Goal: Task Accomplishment & Management: Manage account settings

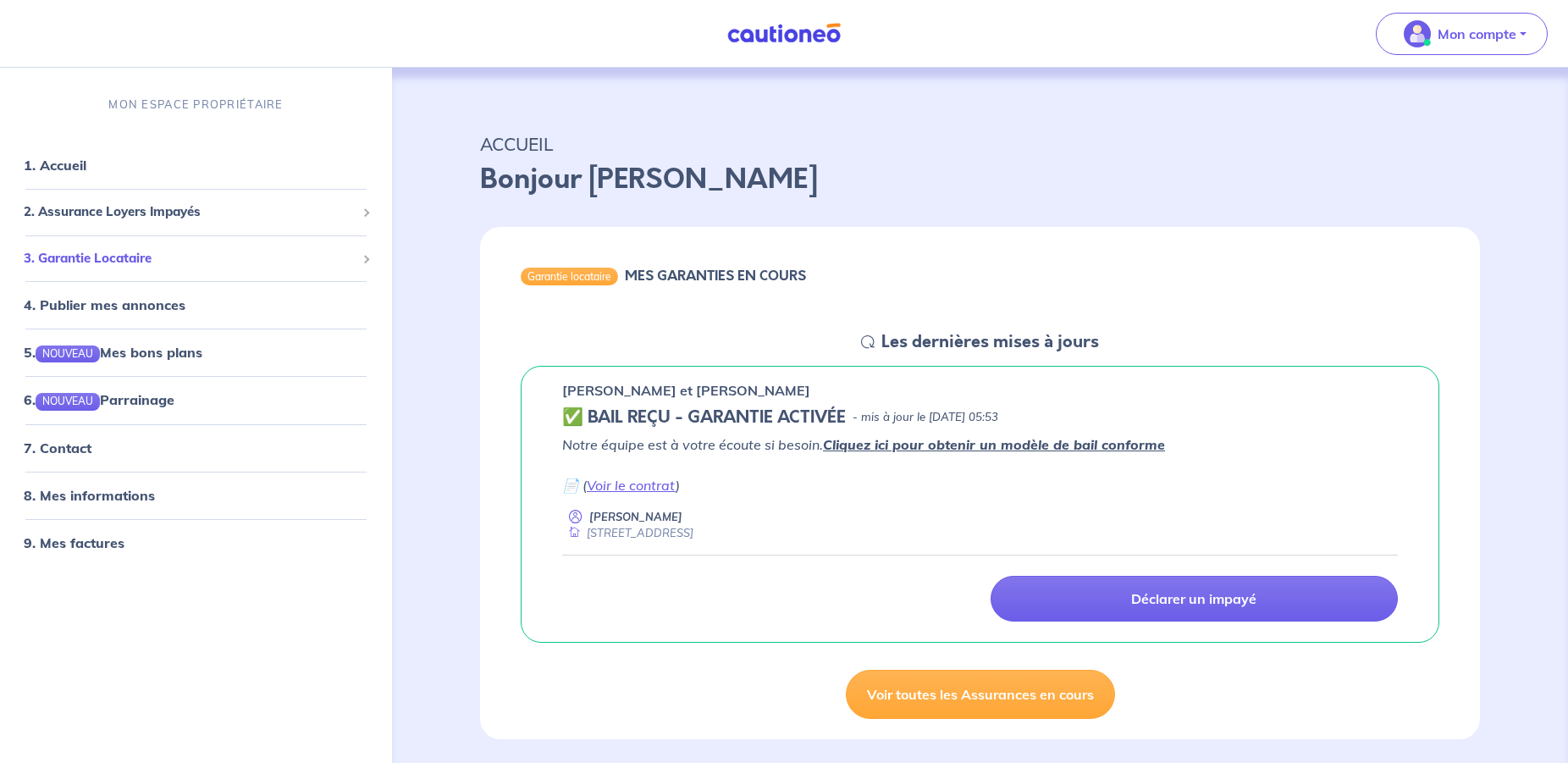
click at [121, 257] on span "3. Garantie Locataire" at bounding box center [189, 258] width 332 height 19
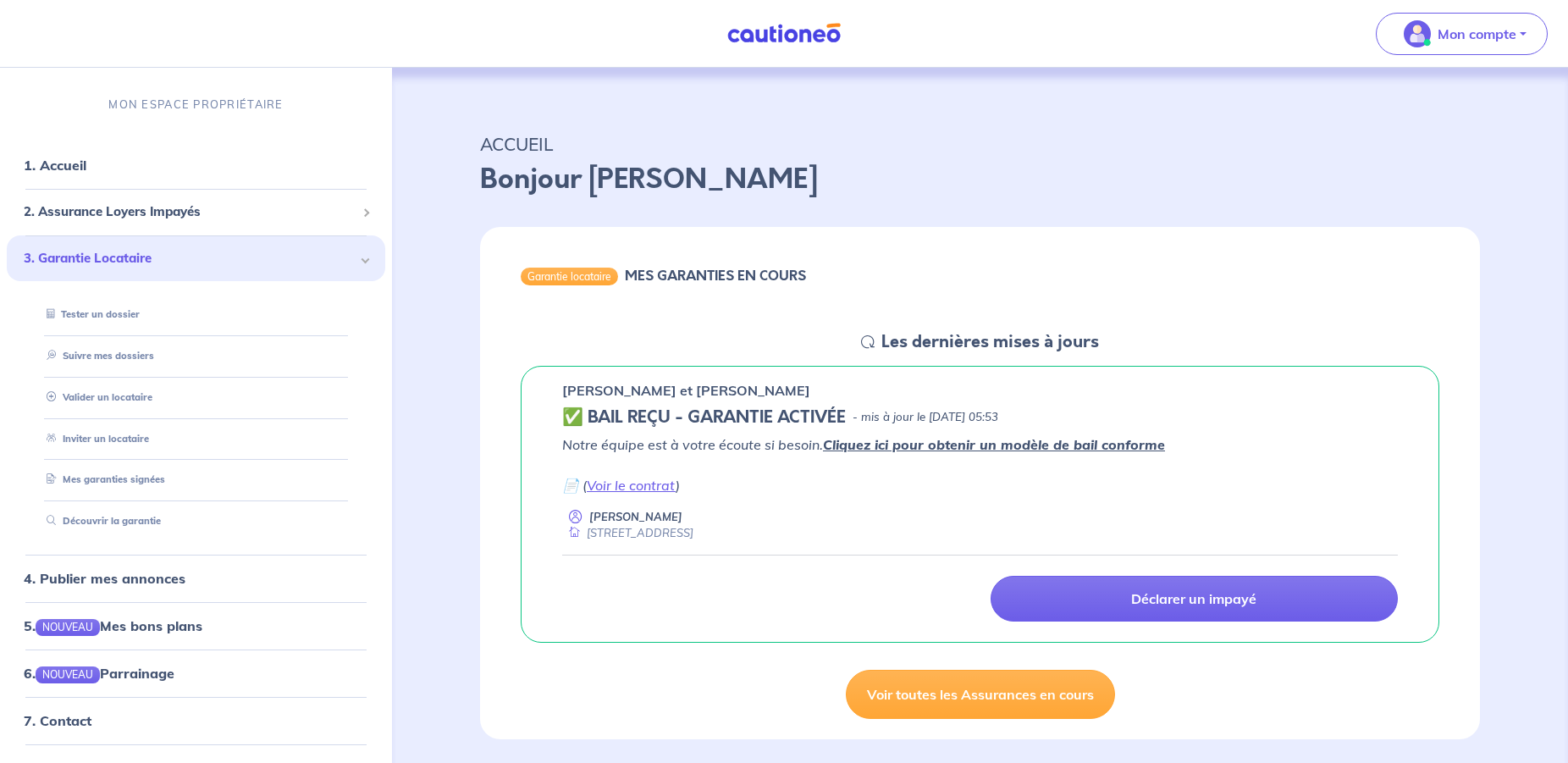
click at [121, 257] on span "3. Garantie Locataire" at bounding box center [189, 258] width 332 height 19
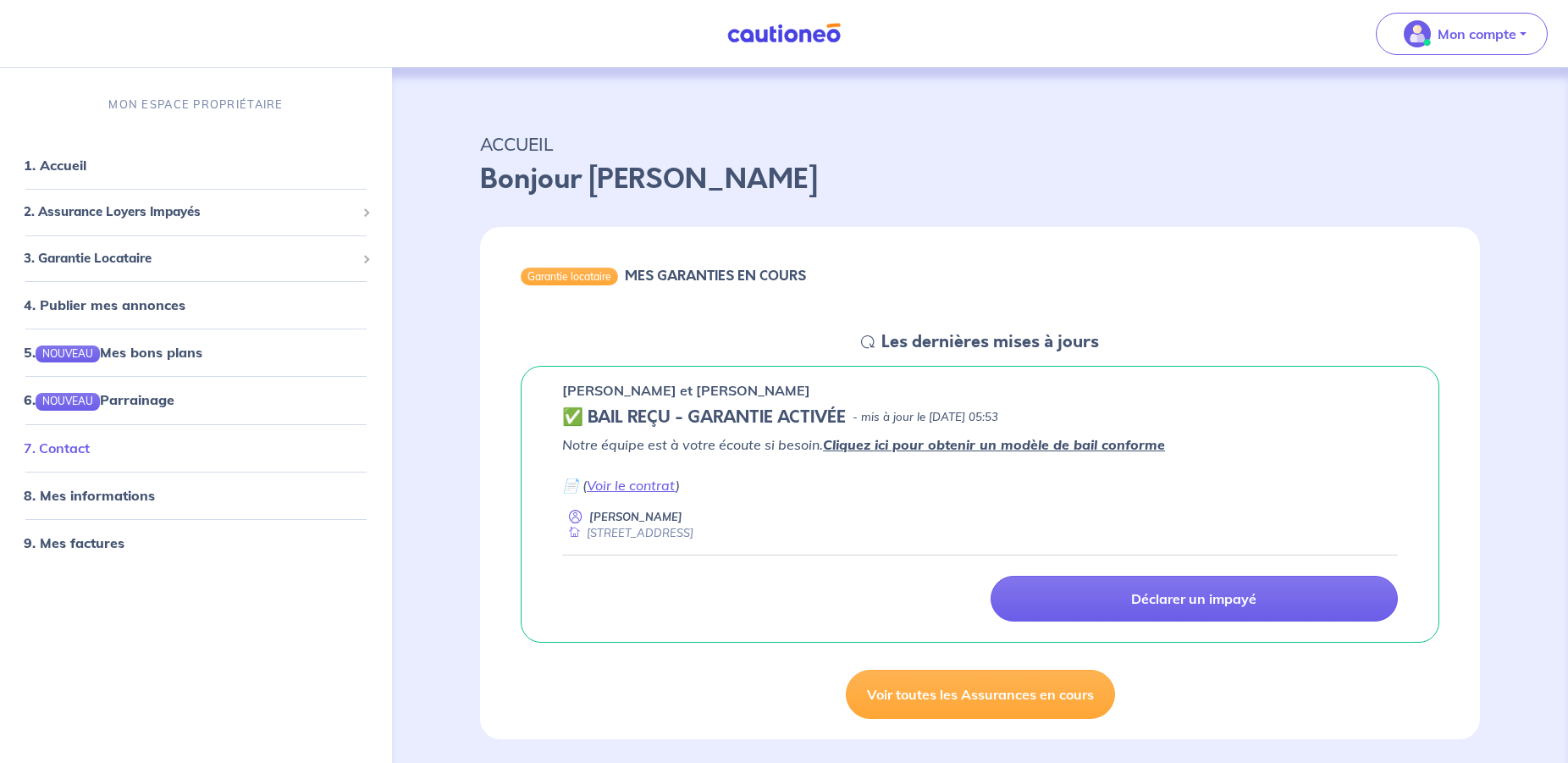
click at [78, 445] on link "7. Contact" at bounding box center [57, 447] width 66 height 17
click at [115, 493] on link "8. Mes informations" at bounding box center [87, 495] width 126 height 17
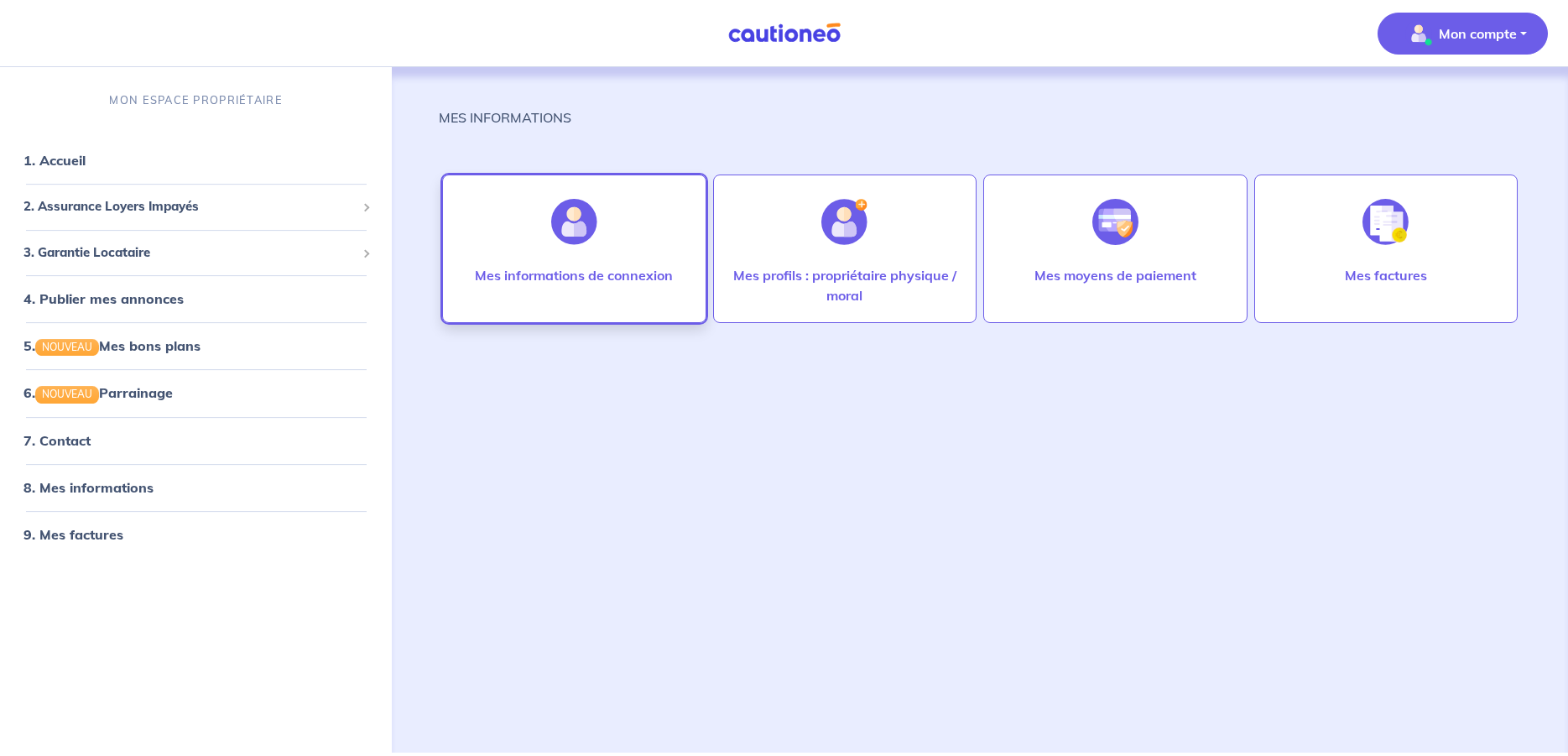
click at [563, 272] on p "Mes informations de connexion" at bounding box center [574, 275] width 198 height 20
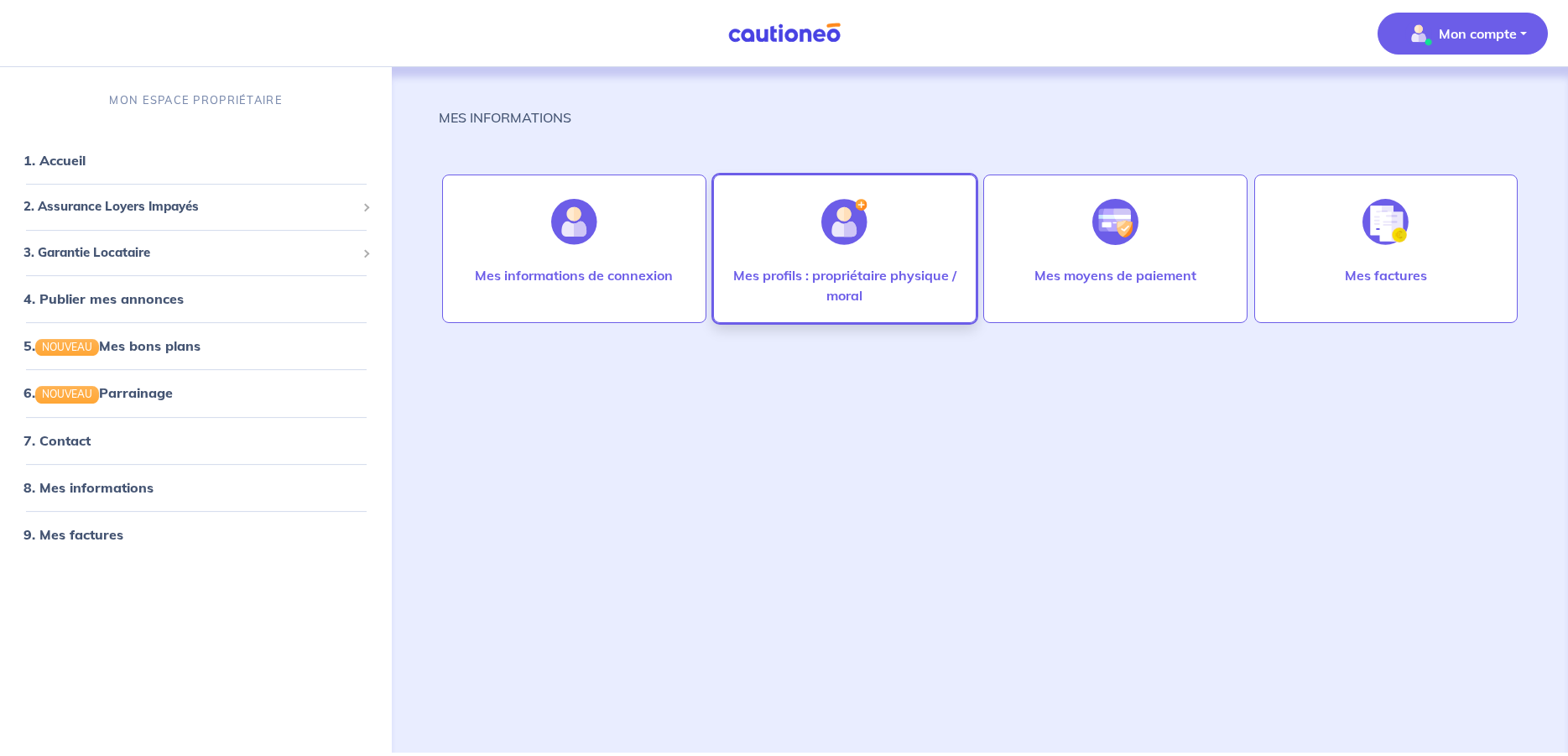
click at [853, 276] on p "Mes profils : propriétaire physique / moral" at bounding box center [845, 285] width 229 height 40
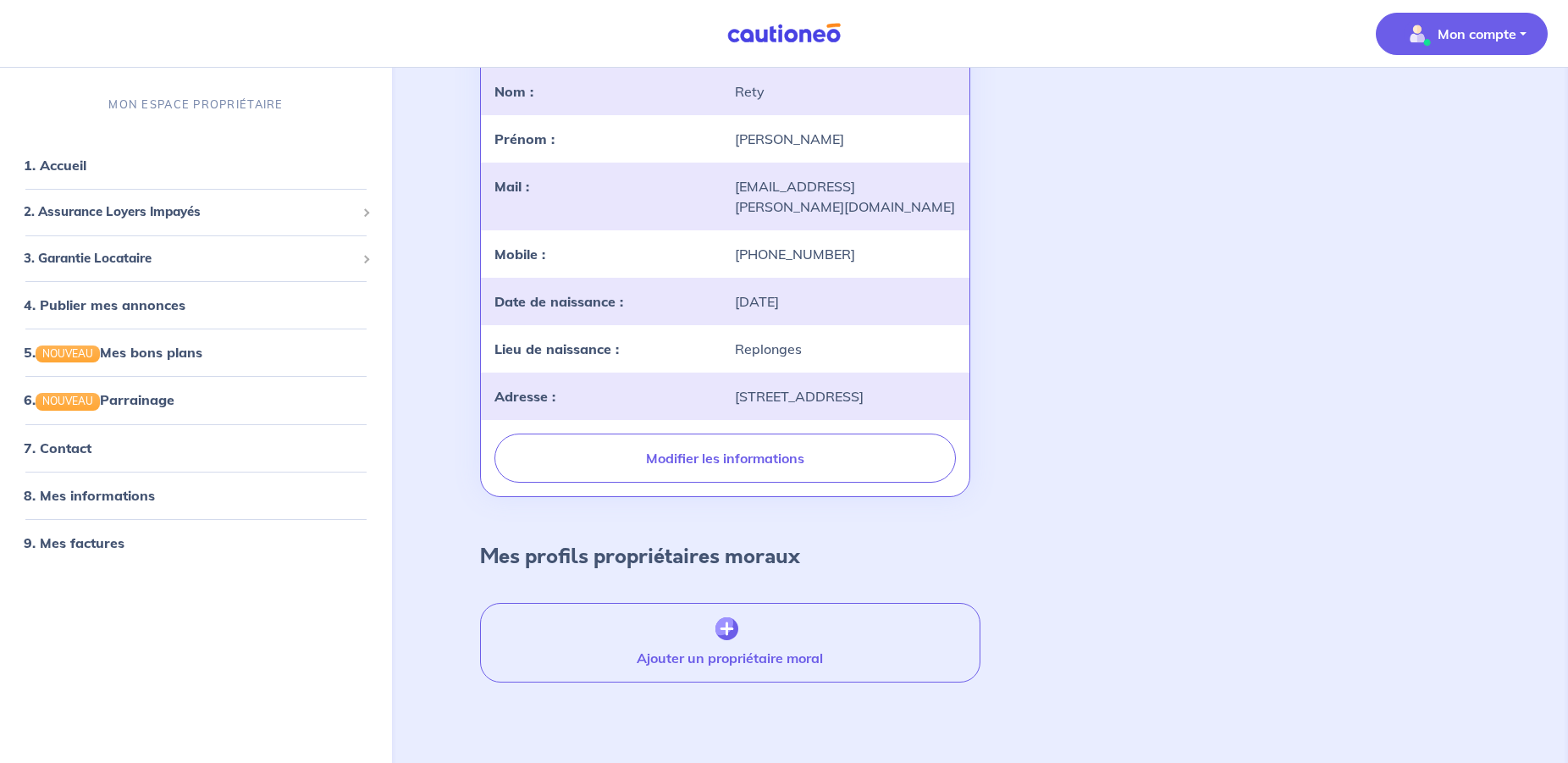
scroll to position [192, 0]
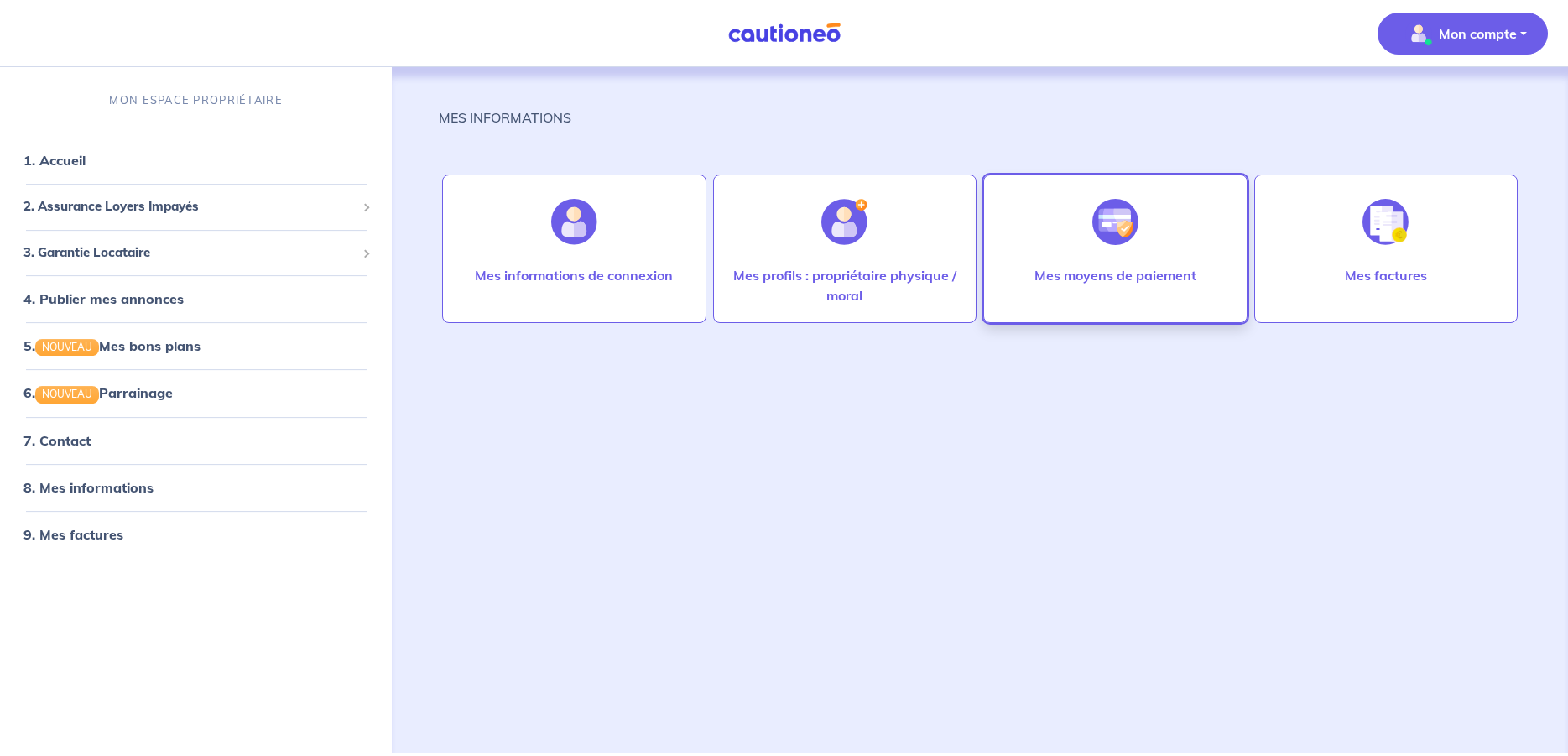
click at [1089, 276] on p "Mes moyens de paiement" at bounding box center [1115, 275] width 162 height 20
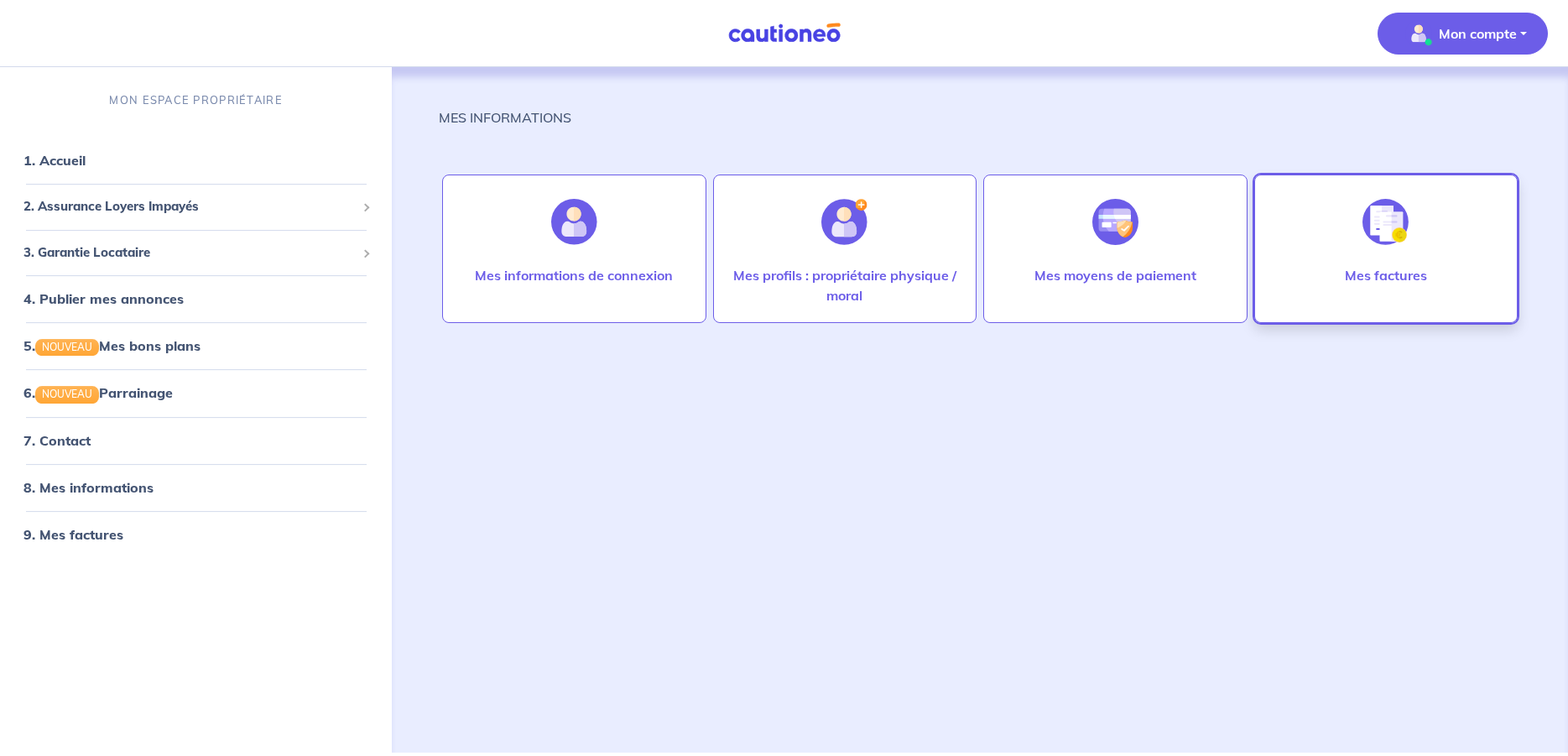
click at [1395, 263] on div at bounding box center [1386, 221] width 73 height 86
click at [1501, 36] on p "Mon compte" at bounding box center [1478, 34] width 78 height 20
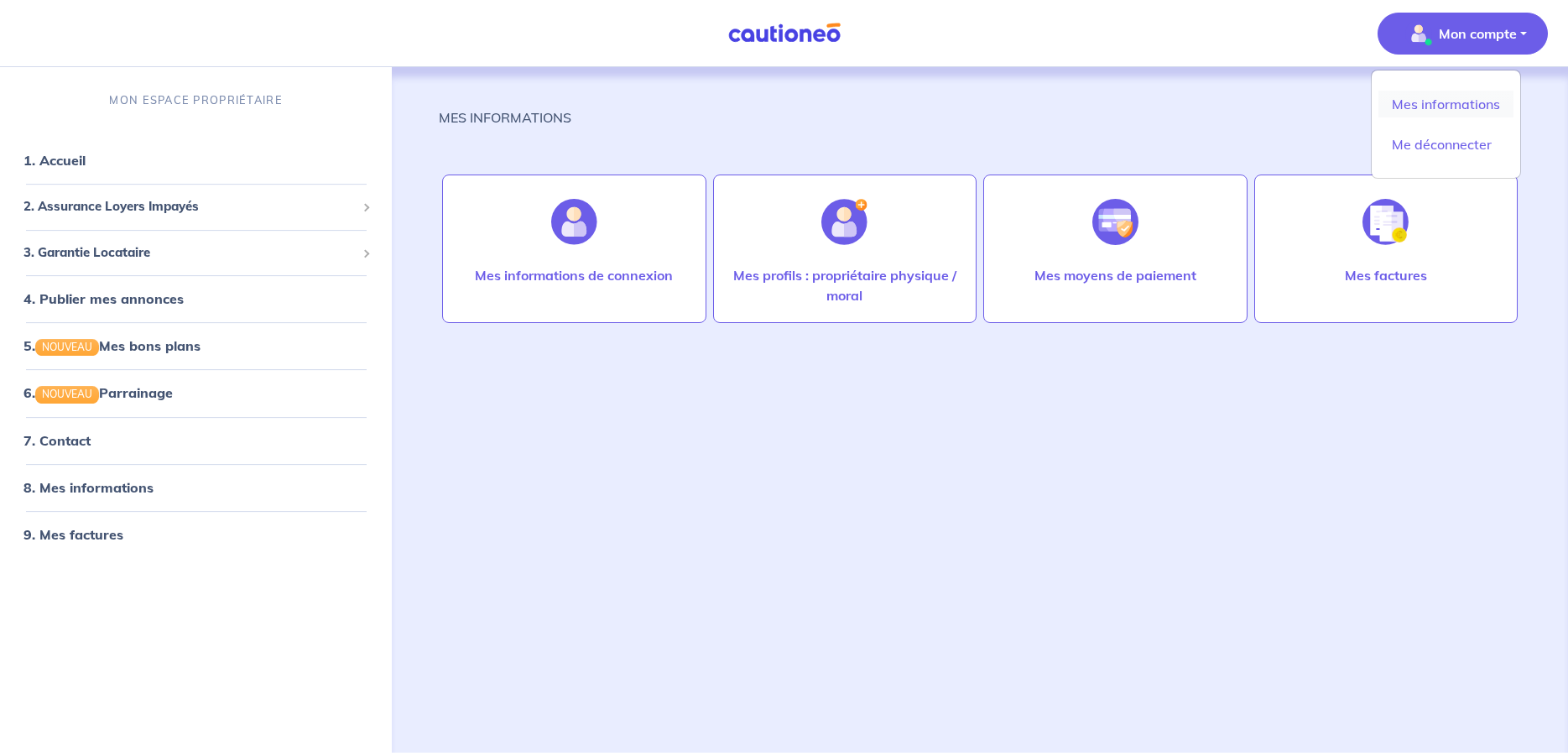
click at [1440, 102] on link "Mes informations" at bounding box center [1446, 104] width 135 height 27
click at [50, 158] on link "1. Accueil" at bounding box center [54, 160] width 62 height 17
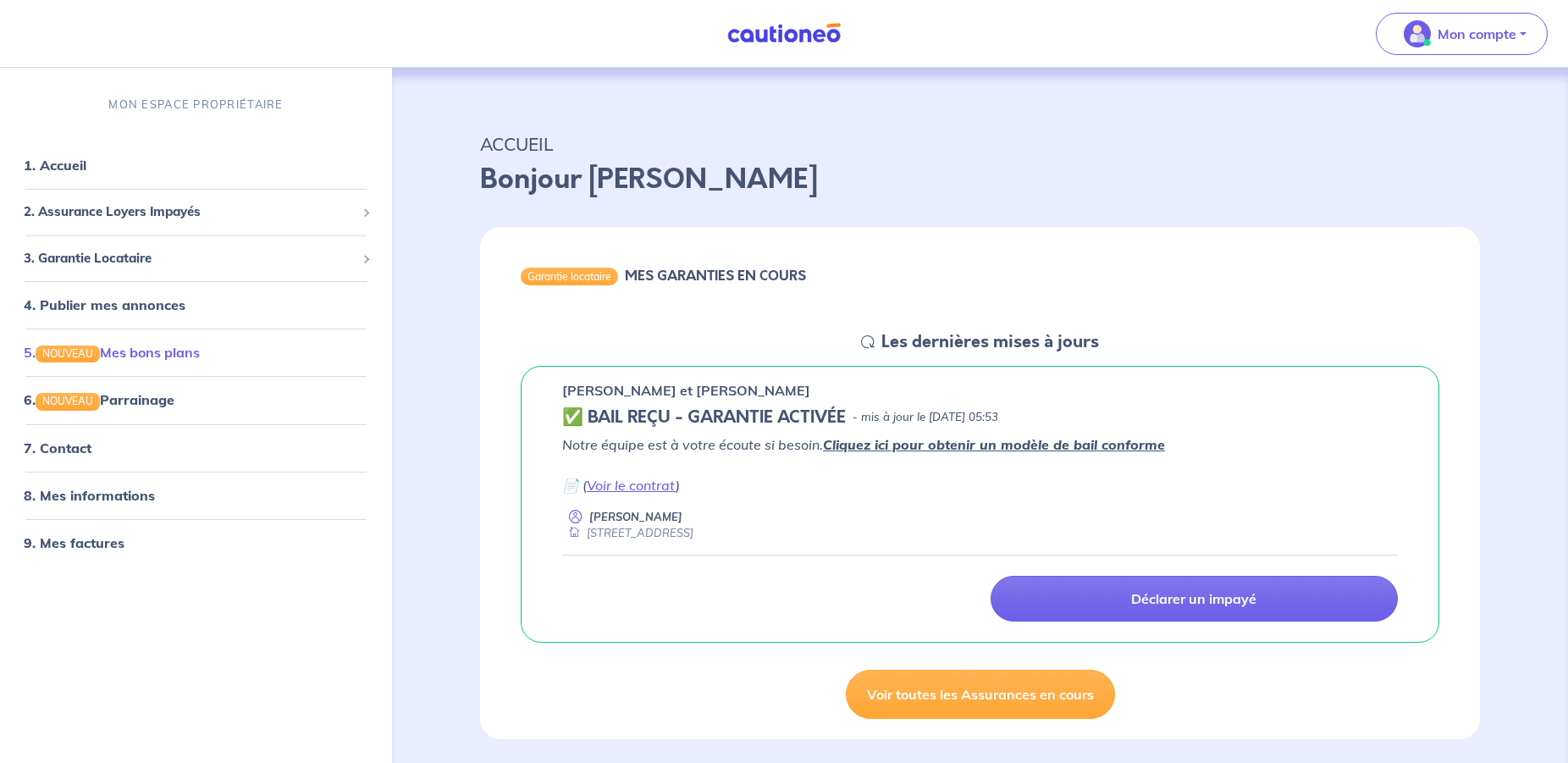
click at [152, 355] on link "5. NOUVEAU Mes bons plans" at bounding box center [112, 352] width 176 height 17
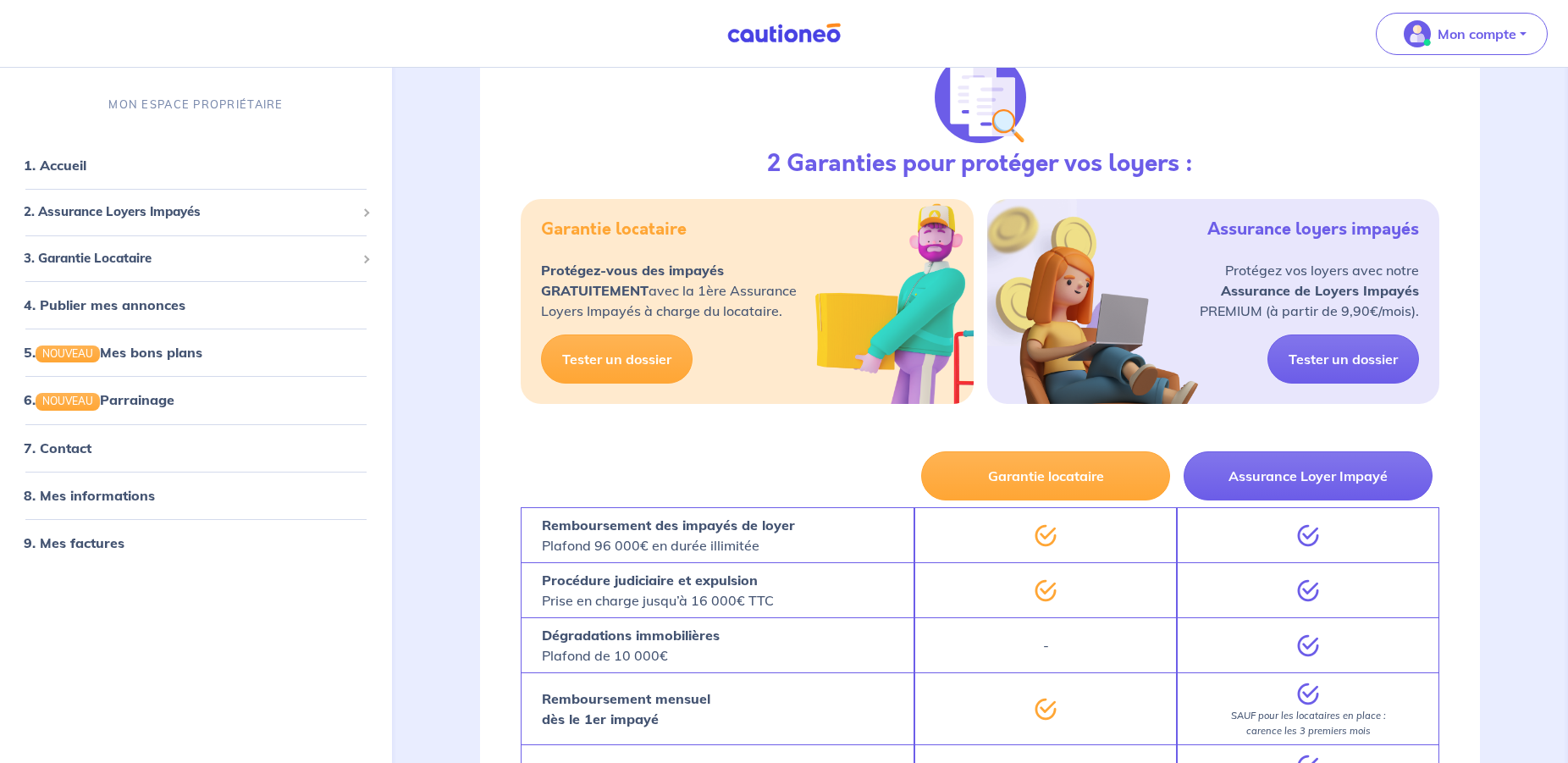
scroll to position [761, 0]
click at [606, 357] on link "Tester un dossier" at bounding box center [617, 360] width 152 height 49
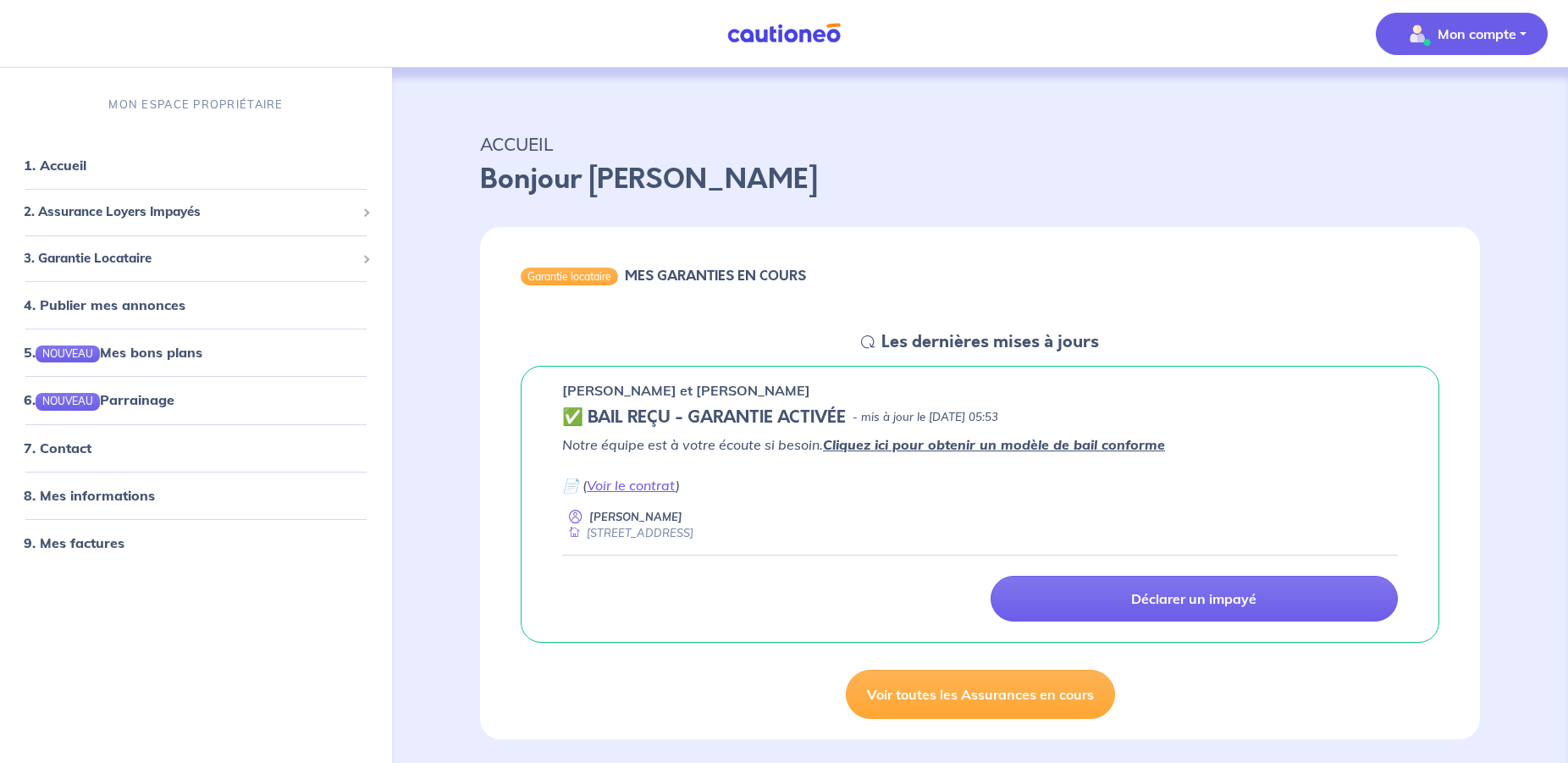
click at [1484, 34] on p "Mon compte" at bounding box center [1477, 34] width 79 height 20
click at [1452, 145] on link "Me déconnecter" at bounding box center [1444, 145] width 136 height 27
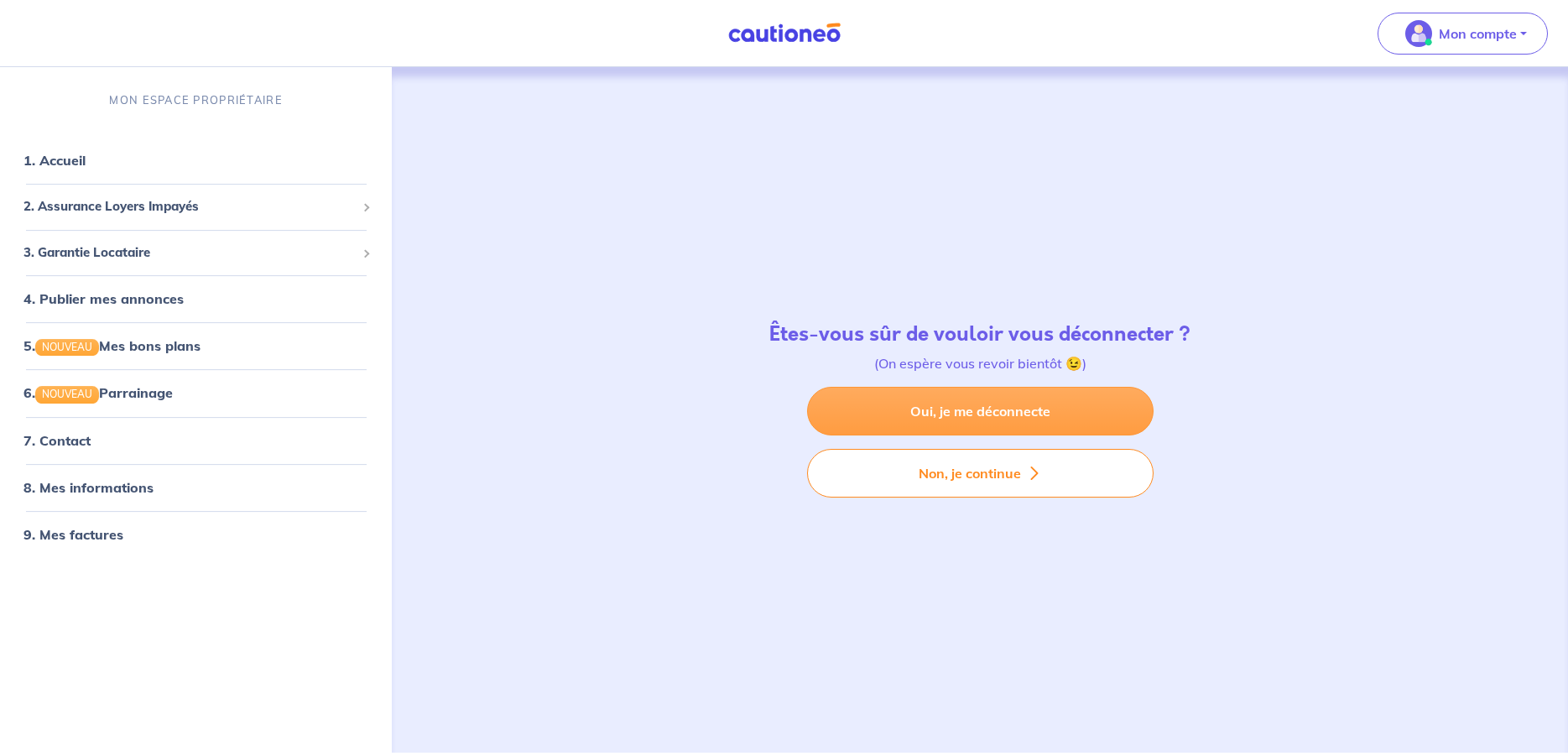
click at [1018, 410] on link "Oui, je me déconnecte" at bounding box center [980, 412] width 346 height 49
